Goal: Task Accomplishment & Management: Manage account settings

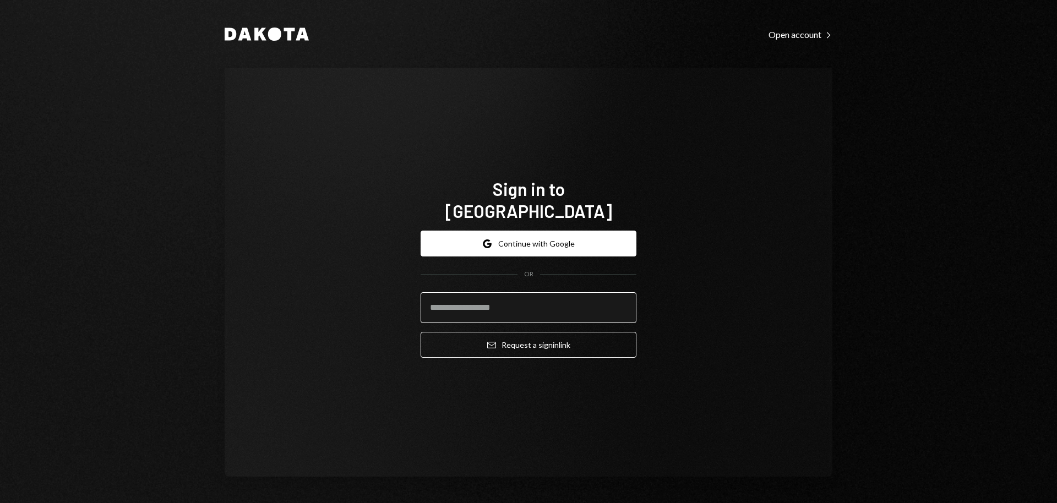
click at [482, 298] on input "email" at bounding box center [529, 307] width 216 height 31
type input "**********"
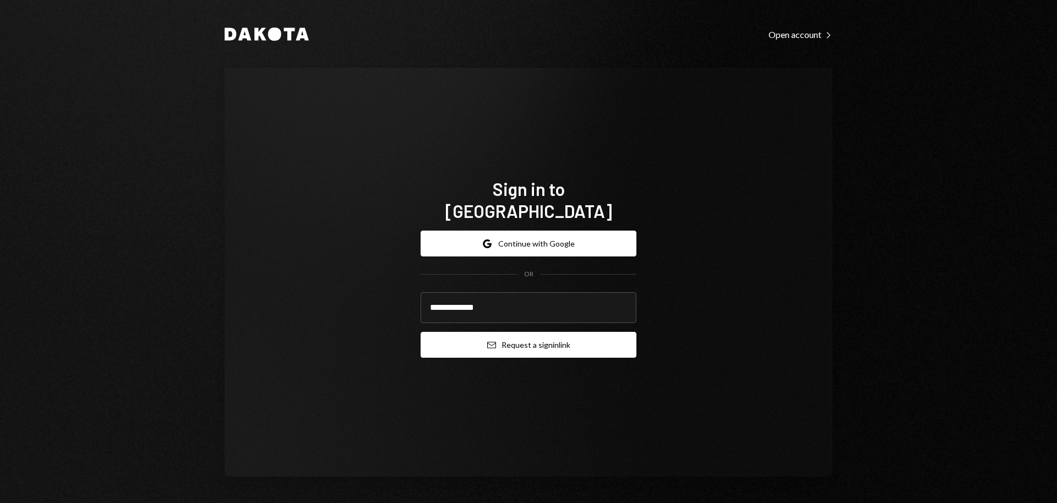
click at [497, 332] on button "Email Request a sign in link" at bounding box center [529, 345] width 216 height 26
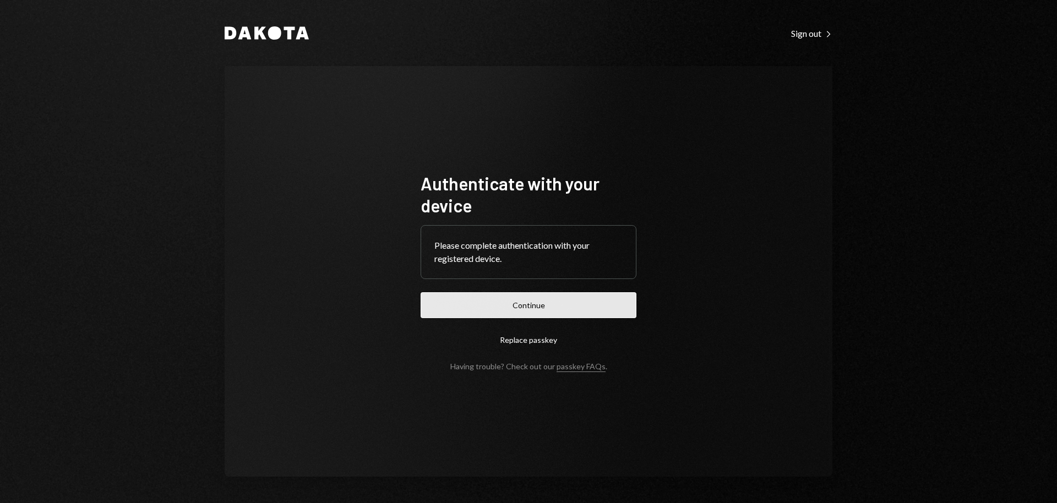
click at [568, 307] on button "Continue" at bounding box center [529, 305] width 216 height 26
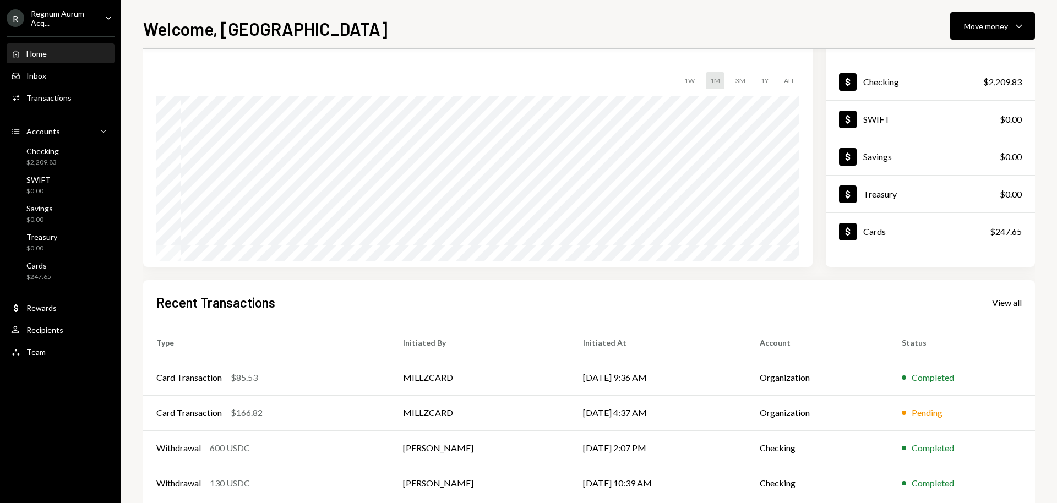
scroll to position [108, 0]
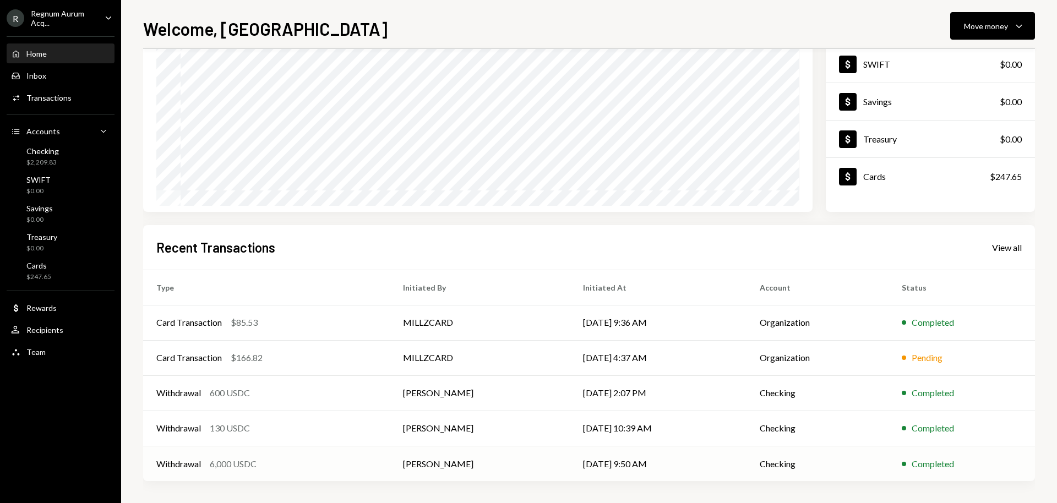
click at [480, 463] on td "[PERSON_NAME]" at bounding box center [480, 463] width 180 height 35
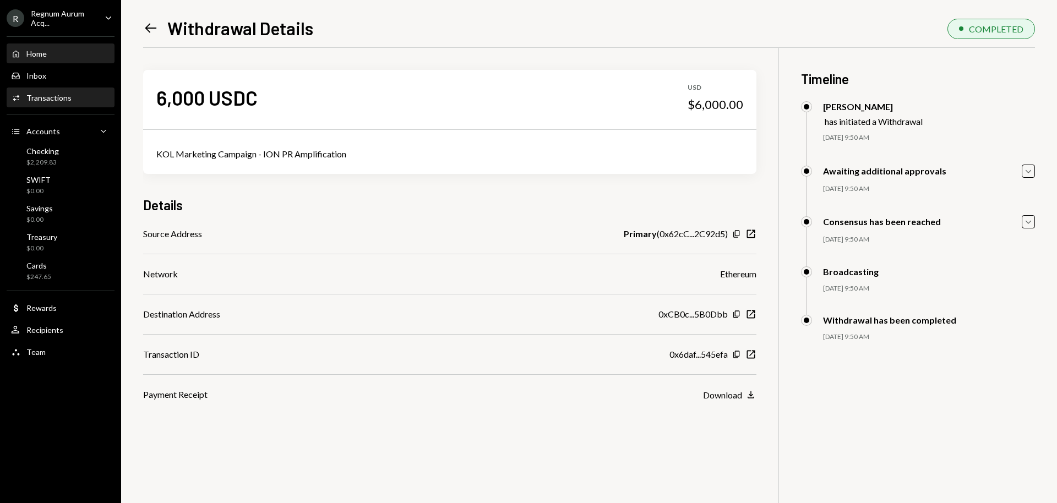
click at [53, 47] on div "Home Home" at bounding box center [60, 54] width 99 height 19
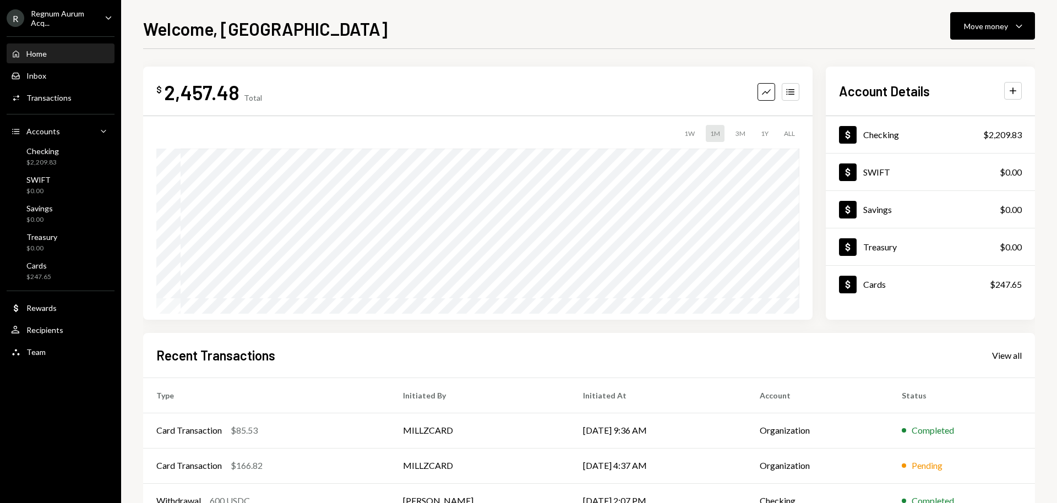
click at [69, 9] on div "Regnum Aurum Acq..." at bounding box center [63, 18] width 65 height 19
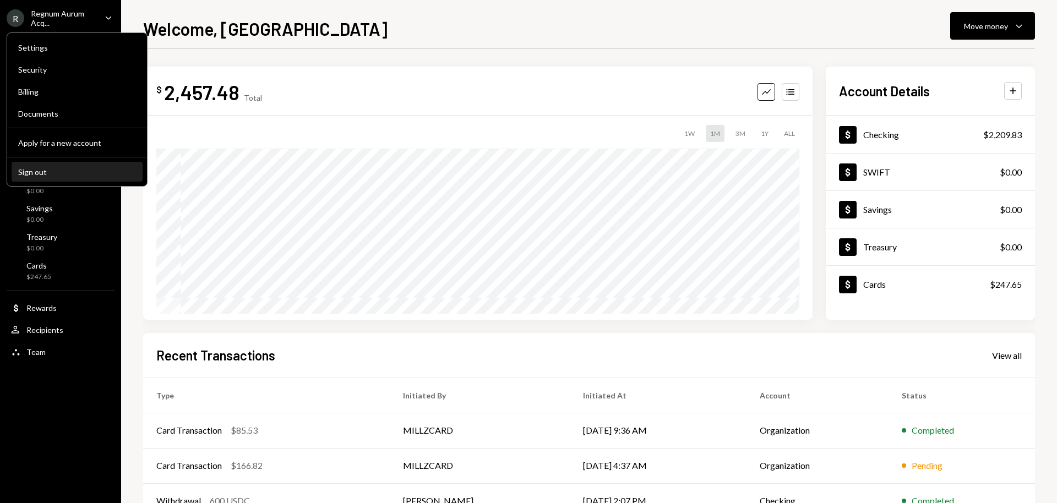
click at [76, 167] on div "Sign out" at bounding box center [77, 171] width 118 height 9
